Goal: Check status: Verify the current state of an ongoing process or item

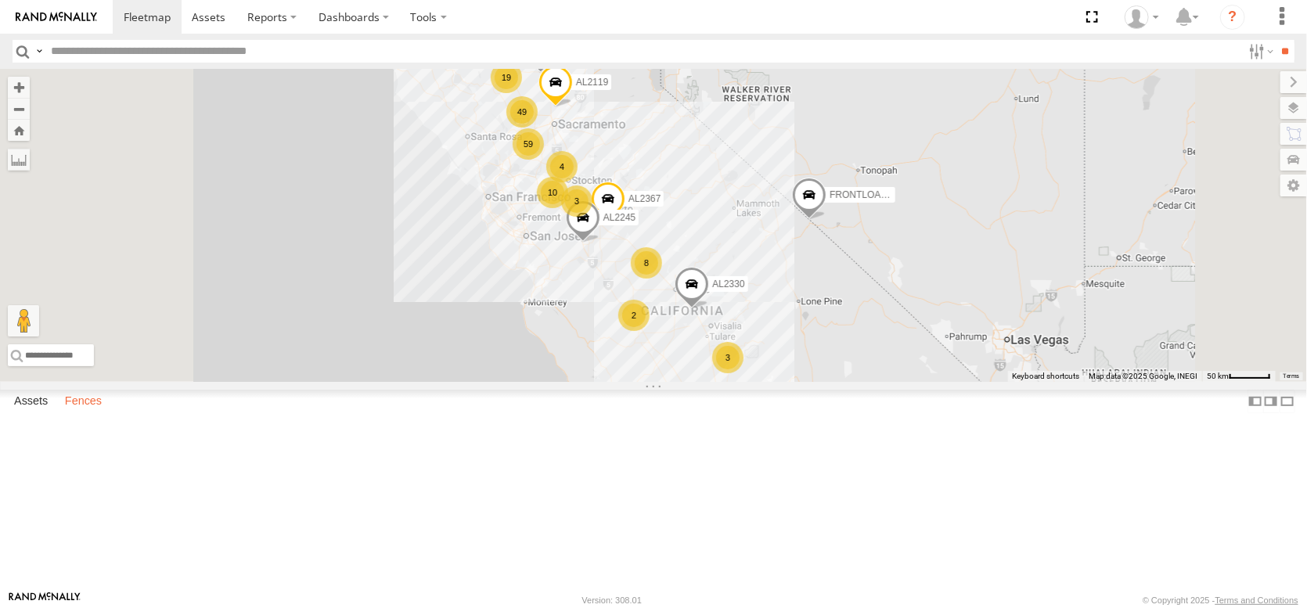
click at [104, 412] on label "Fences" at bounding box center [83, 401] width 52 height 22
click at [0, 0] on div "Sharma Yolano [GEOGRAPHIC_DATA]" at bounding box center [0, 0] width 0 height 0
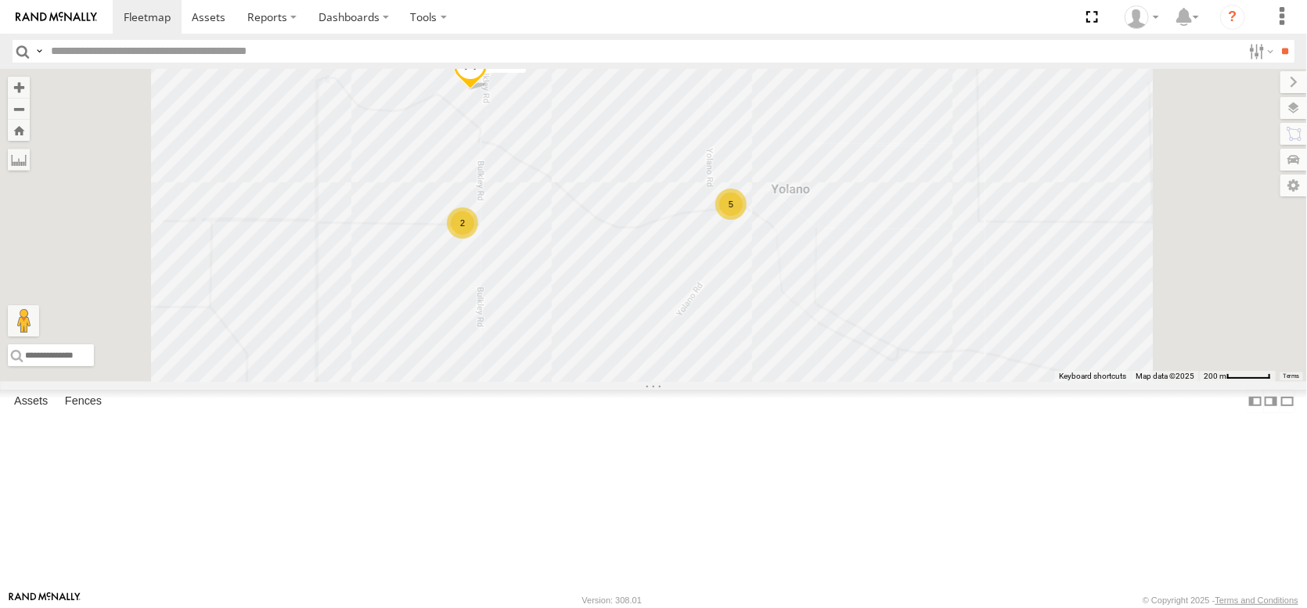
click at [432, 382] on div "AL2316 5 2 AL2285" at bounding box center [653, 225] width 1307 height 313
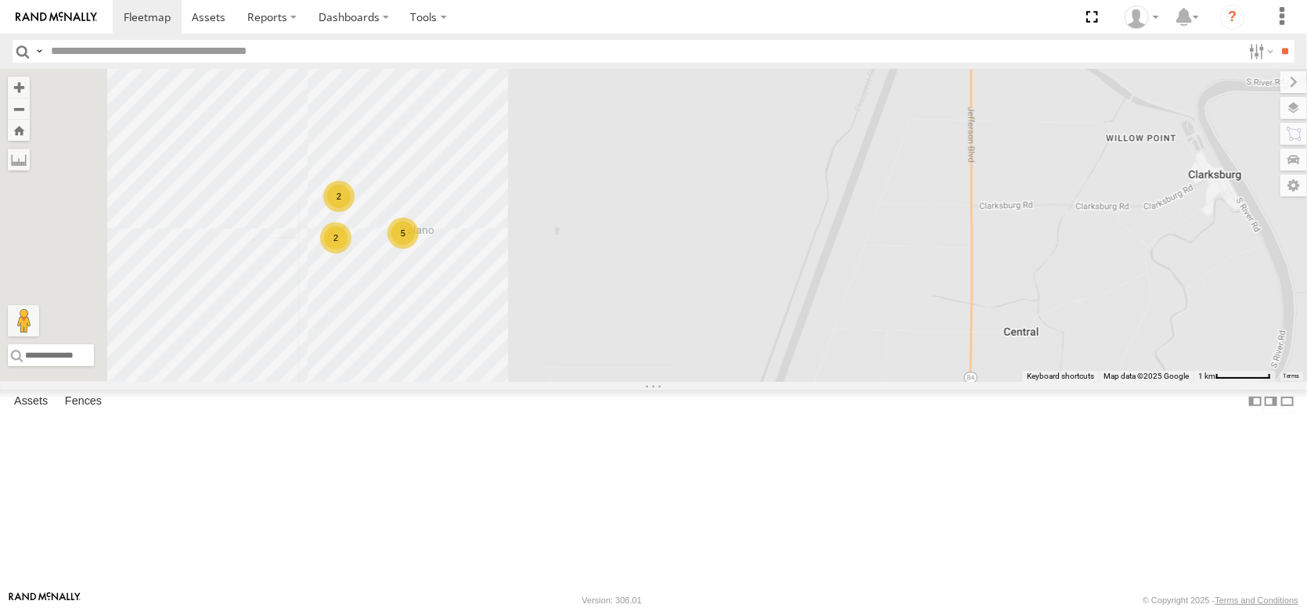
drag, startPoint x: 956, startPoint y: 494, endPoint x: 1305, endPoint y: 243, distance: 430.4
click at [1267, 284] on div "2 AL2347 5 2" at bounding box center [653, 225] width 1307 height 313
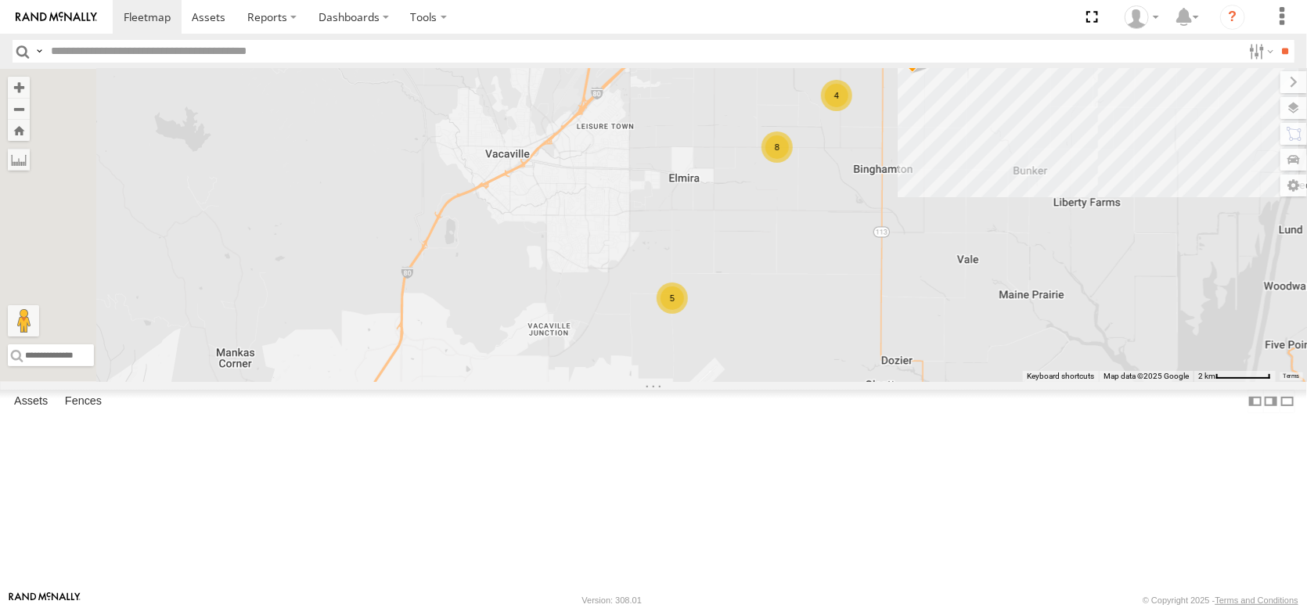
drag, startPoint x: 671, startPoint y: 419, endPoint x: 947, endPoint y: 373, distance: 279.9
click at [947, 373] on div "AL2347 8 4 4 5 5 AL2298 AL2363 AL2292" at bounding box center [653, 225] width 1307 height 313
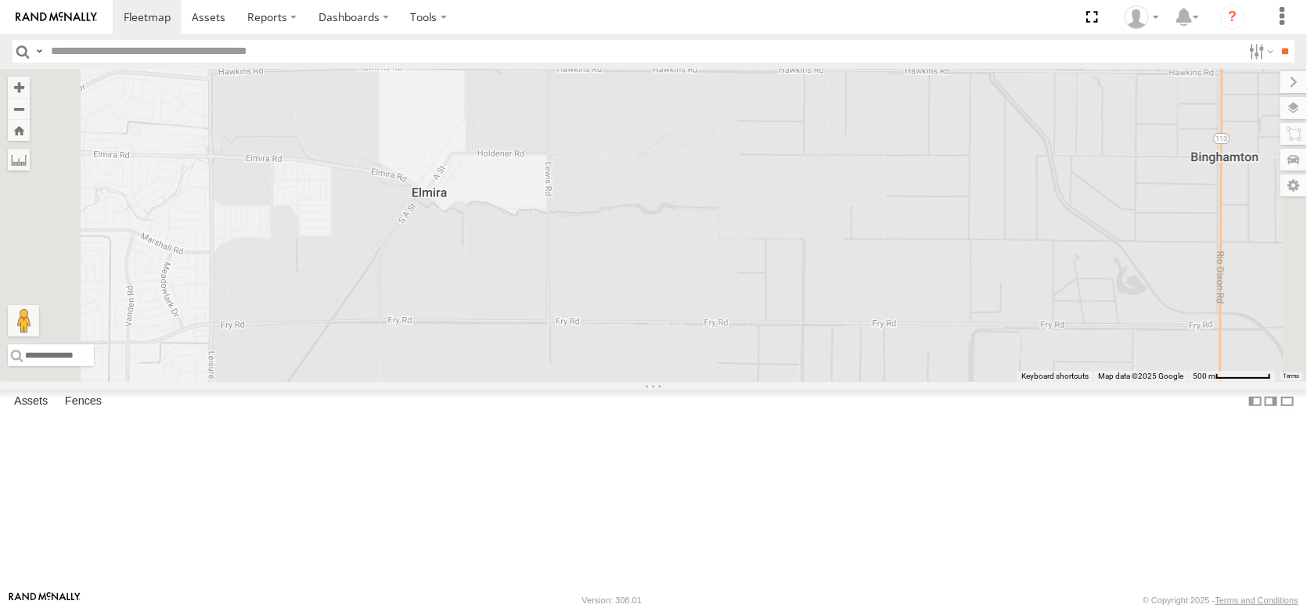
drag, startPoint x: 865, startPoint y: 253, endPoint x: 815, endPoint y: 380, distance: 136.0
click at [818, 380] on div "AL2347 AL2298 AL2363 AL2292 AL2346 AL2250" at bounding box center [653, 225] width 1307 height 313
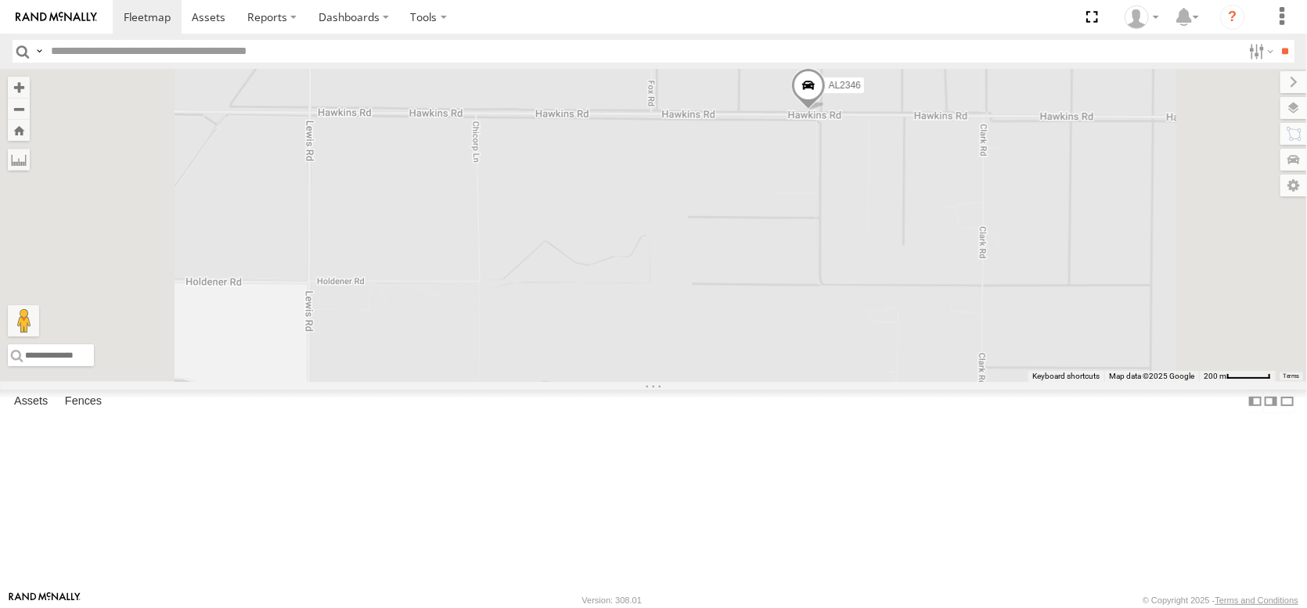
drag, startPoint x: 991, startPoint y: 253, endPoint x: 922, endPoint y: 410, distance: 171.0
click at [922, 382] on div "AL2347 AL2298 AL2363 AL2292 AL2346 6 AL2250" at bounding box center [653, 225] width 1307 height 313
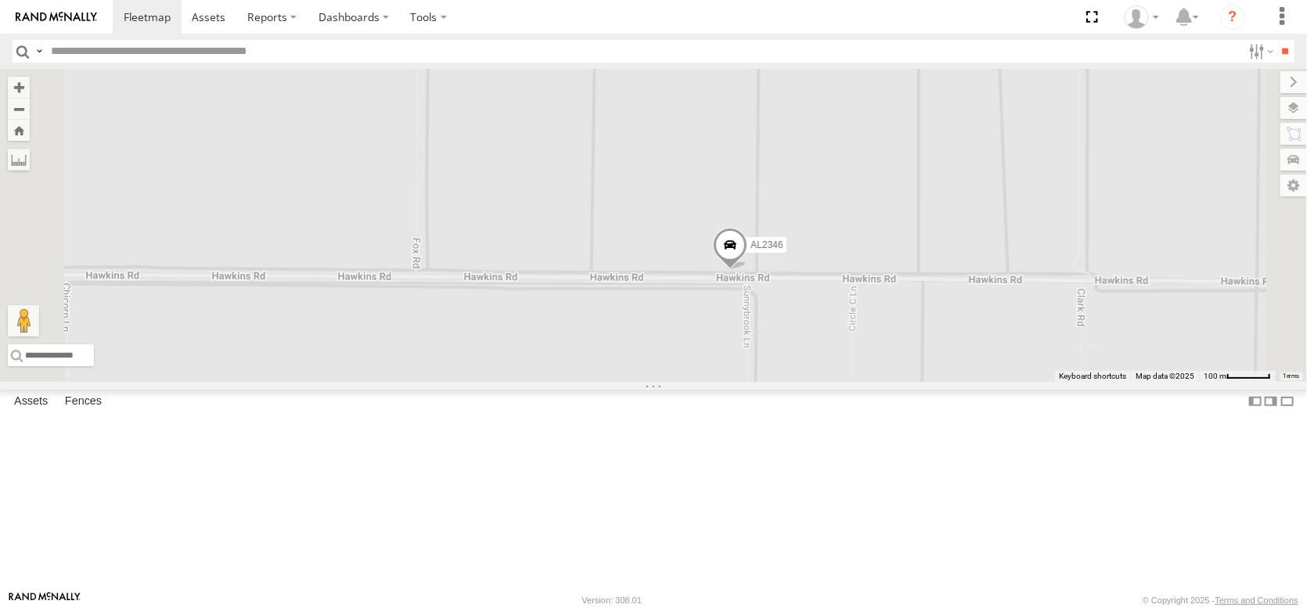
click at [747, 270] on span at bounding box center [730, 249] width 34 height 42
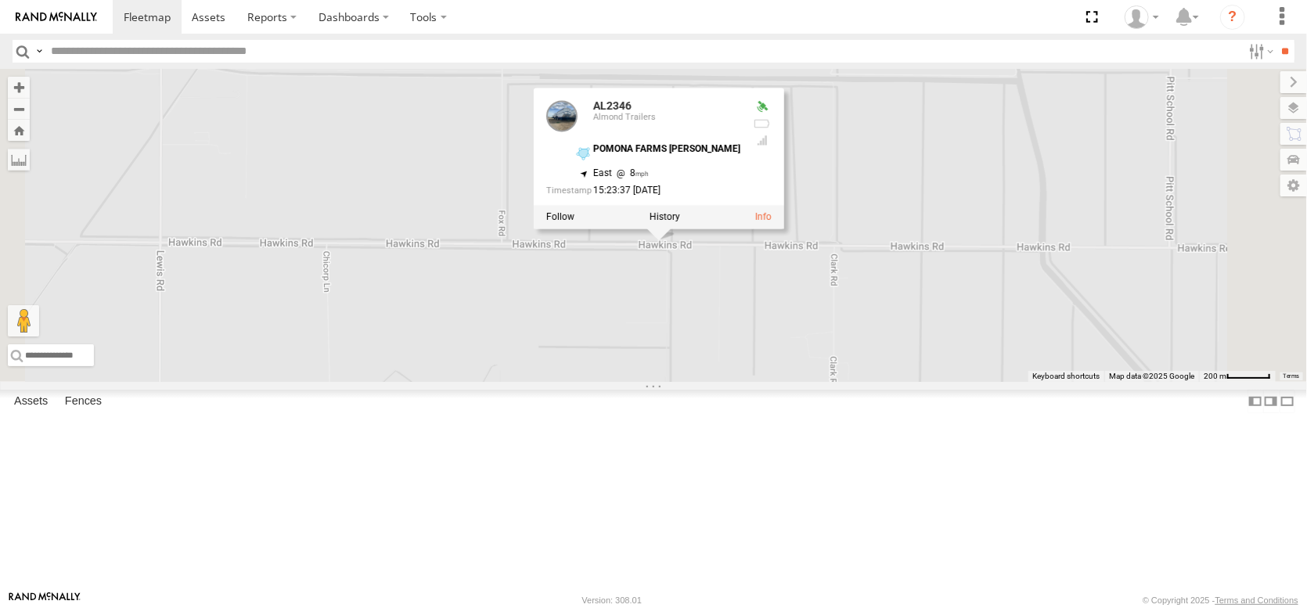
click at [692, 338] on div "AL2347 AL2298 AL2363 AL2292 AL2346 AL2346 [GEOGRAPHIC_DATA] [PERSON_NAME] 38.35…" at bounding box center [653, 225] width 1307 height 313
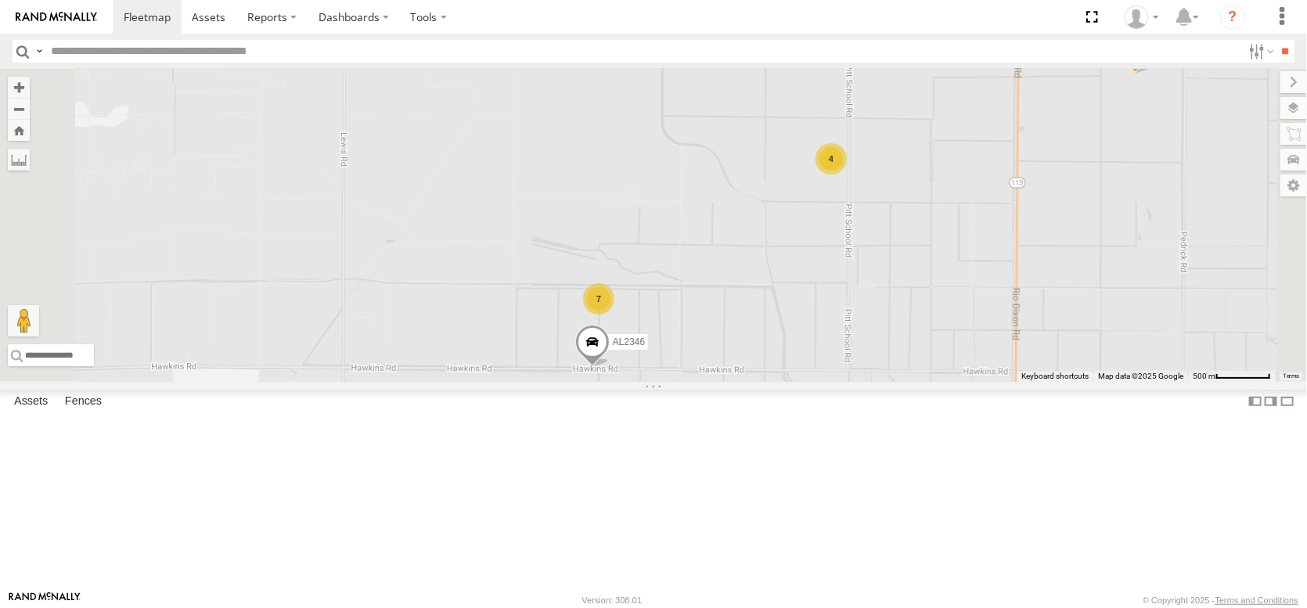
drag, startPoint x: 1164, startPoint y: 196, endPoint x: 1098, endPoint y: 355, distance: 172.2
click at [1098, 355] on div "AL2347 AL2298 AL2363 AL2292 AL2346 7 4" at bounding box center [653, 225] width 1307 height 313
click at [1294, 119] on label at bounding box center [1277, 108] width 57 height 22
click at [0, 0] on span "Basemaps" at bounding box center [0, 0] width 0 height 0
click at [0, 0] on span "Satellite + Roadmap" at bounding box center [0, 0] width 0 height 0
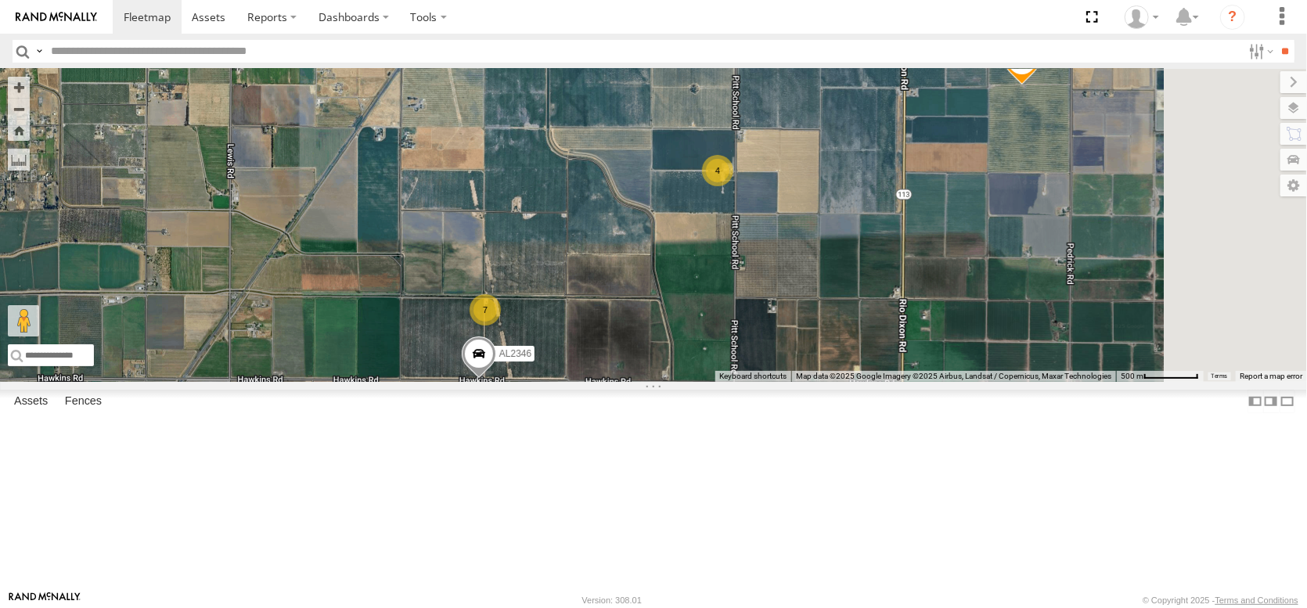
drag, startPoint x: 882, startPoint y: 315, endPoint x: 767, endPoint y: 328, distance: 115.8
click at [767, 328] on div "AL2347 AL2298 AL2363 AL2292 AL2346 7 4" at bounding box center [653, 225] width 1307 height 313
